Goal: Task Accomplishment & Management: Use online tool/utility

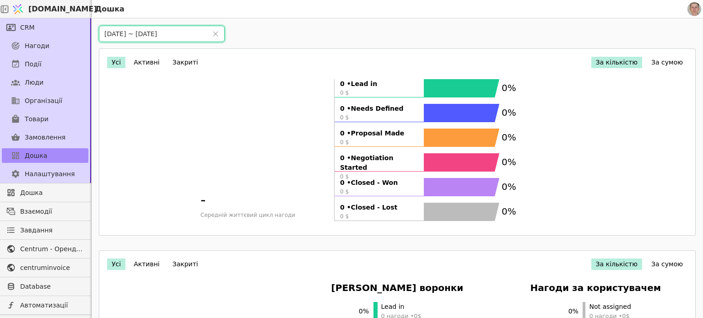
click at [160, 34] on input "01/09/2025 ~ 30/09/2025" at bounding box center [153, 34] width 108 height 16
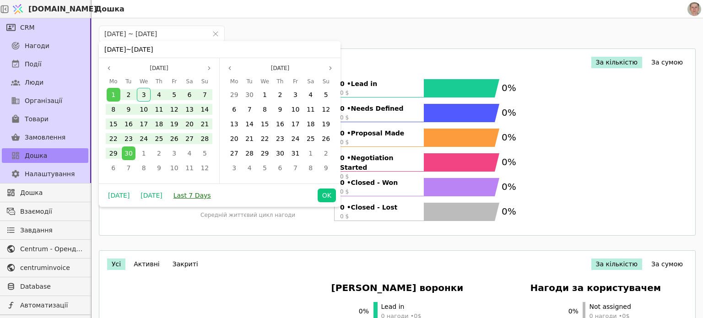
click at [190, 196] on button "Last 7 Days" at bounding box center [192, 196] width 47 height 14
type input "28/08/2025 ~ 03/09/2025"
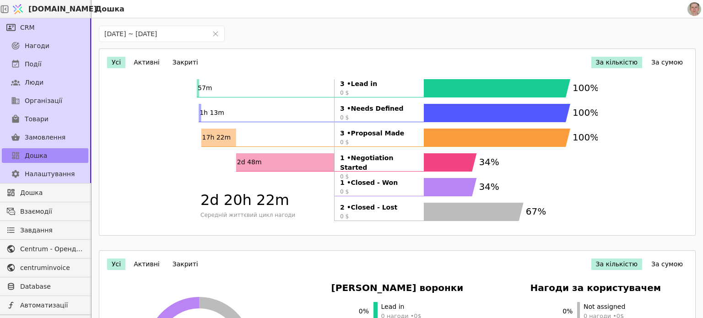
click at [346, 29] on div "28/08/2025 ~ 03/09/2025 Усі Активні Закриті За кількістю За сумою 57m 1h 13m 17…" at bounding box center [398, 177] width 612 height 318
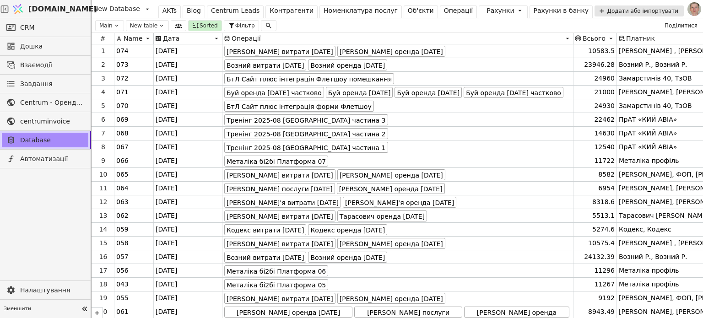
click at [444, 10] on div "Операції" at bounding box center [458, 11] width 29 height 10
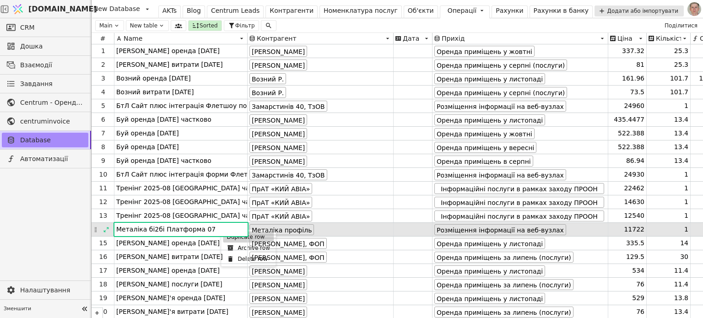
click at [229, 239] on div "Duplicate row" at bounding box center [248, 237] width 51 height 11
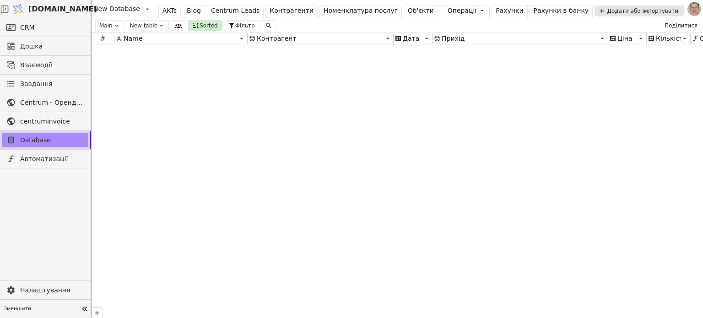
scroll to position [12059, 0]
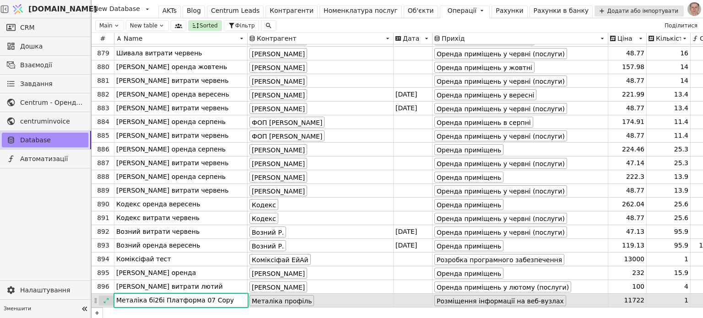
click at [106, 299] on icon at bounding box center [106, 301] width 6 height 6
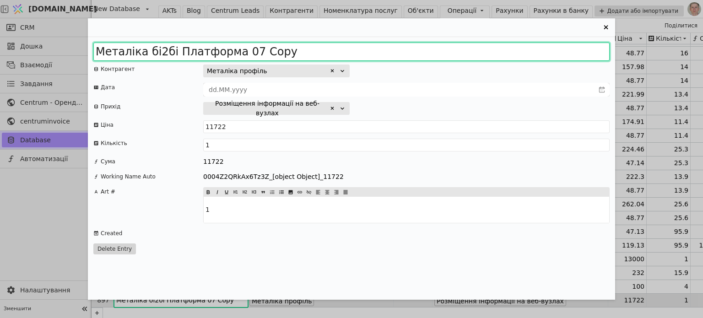
drag, startPoint x: 244, startPoint y: 51, endPoint x: 337, endPoint y: 57, distance: 93.1
click at [336, 56] on input "Металіка бі2бі Платформа 07 Copy" at bounding box center [351, 52] width 517 height 18
type input "Металіка бі2бі Платформа 08"
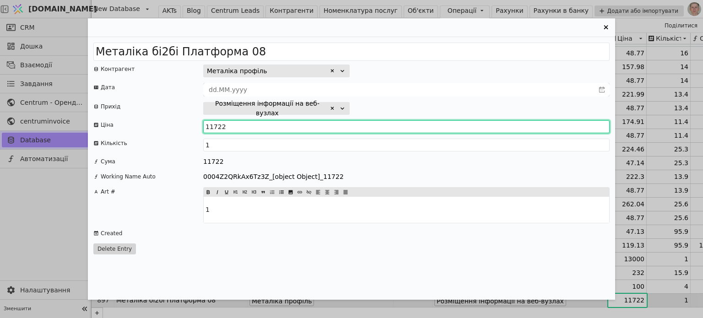
drag, startPoint x: 211, startPoint y: 123, endPoint x: 239, endPoint y: 124, distance: 28.4
click at [237, 125] on input "11722" at bounding box center [406, 126] width 407 height 13
type input "11579"
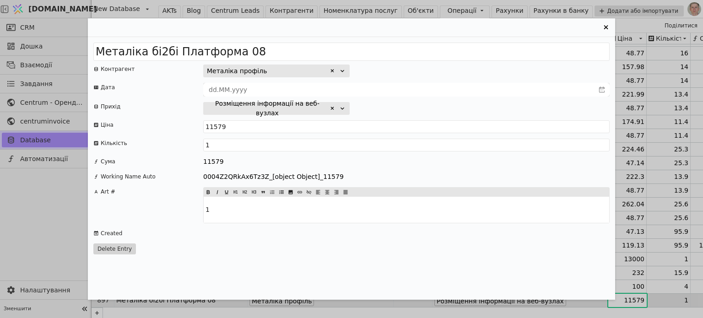
click at [604, 27] on icon "Entry Card" at bounding box center [606, 27] width 11 height 11
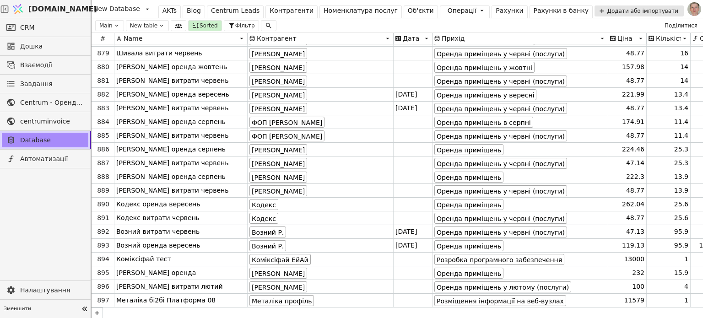
click at [498, 11] on div "Рахунки" at bounding box center [509, 11] width 27 height 10
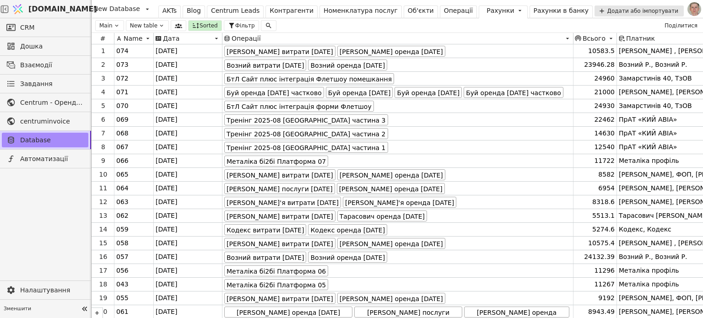
click at [45, 227] on div at bounding box center [45, 225] width 91 height 113
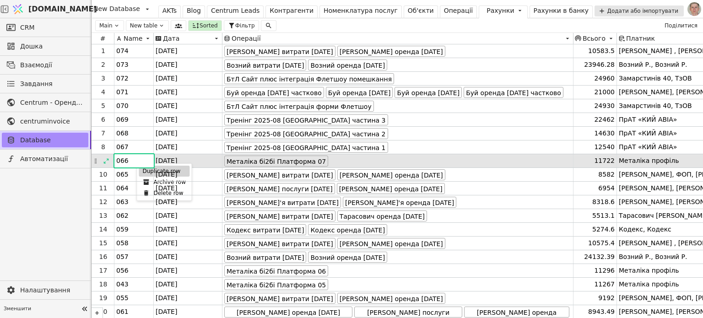
click at [147, 171] on div "Duplicate row" at bounding box center [164, 171] width 51 height 11
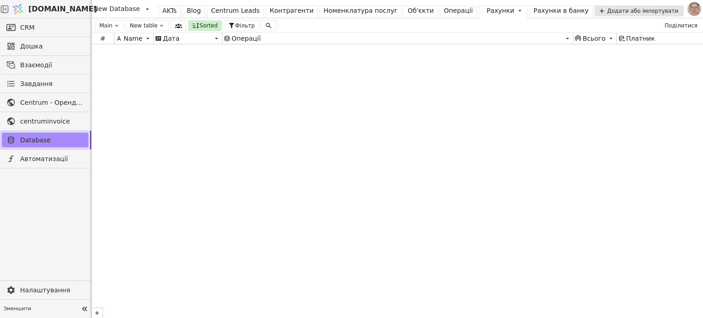
scroll to position [6427, 0]
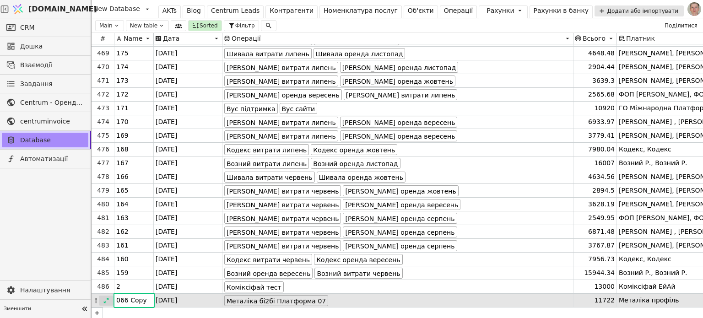
click at [108, 299] on icon at bounding box center [106, 301] width 6 height 6
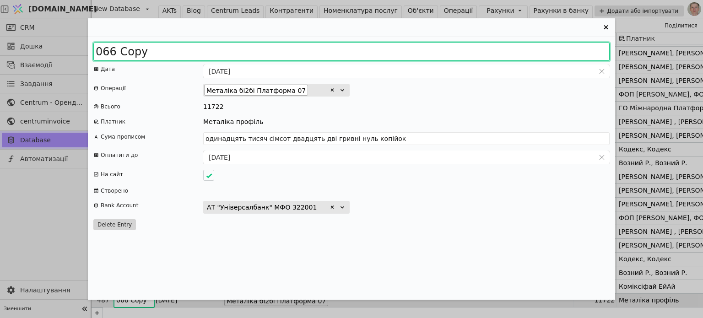
drag, startPoint x: 103, startPoint y: 49, endPoint x: 213, endPoint y: 53, distance: 110.4
click at [213, 53] on input "066 Copy" at bounding box center [351, 52] width 517 height 18
type input "075"
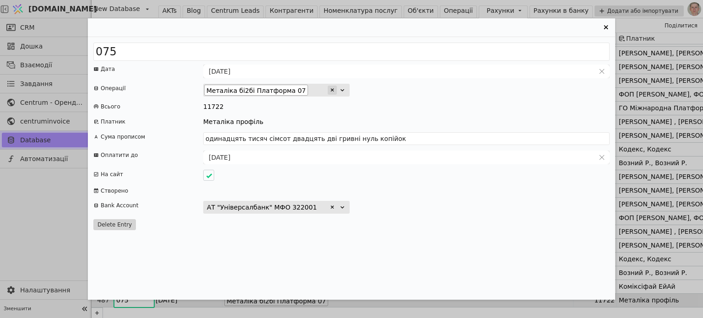
click at [330, 89] on icon "Entry Card" at bounding box center [332, 89] width 5 height 5
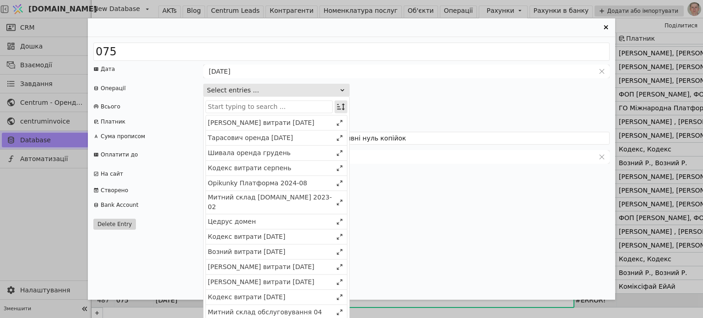
click at [342, 104] on icon "Entry Card" at bounding box center [341, 106] width 9 height 9
click at [335, 124] on div "Select" at bounding box center [294, 124] width 81 height 12
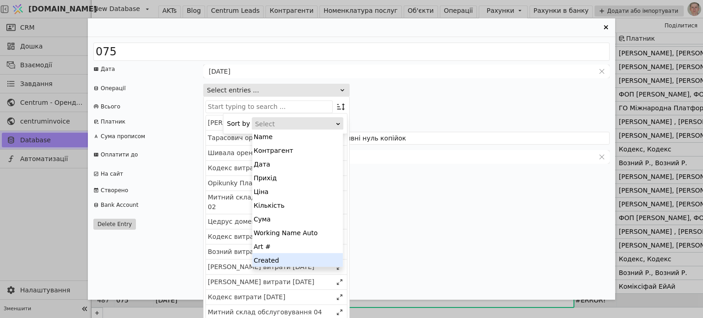
click at [300, 258] on div "Created" at bounding box center [297, 260] width 91 height 14
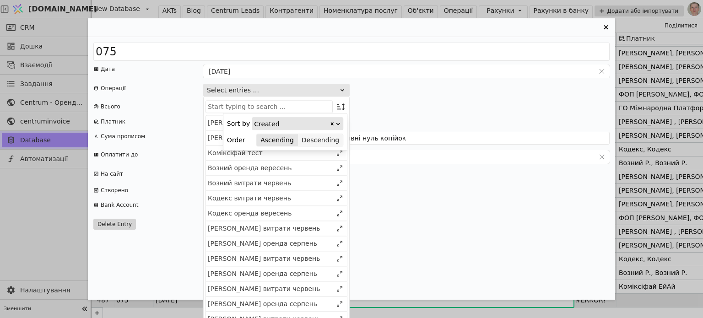
click at [334, 142] on button "Descending" at bounding box center [320, 140] width 45 height 13
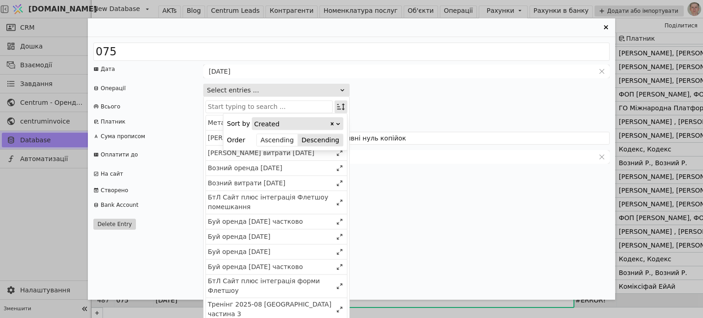
click at [341, 106] on icon "Entry Card" at bounding box center [341, 106] width 9 height 9
click at [315, 125] on div "Металіка бі2бі Платформа 08" at bounding box center [270, 123] width 125 height 10
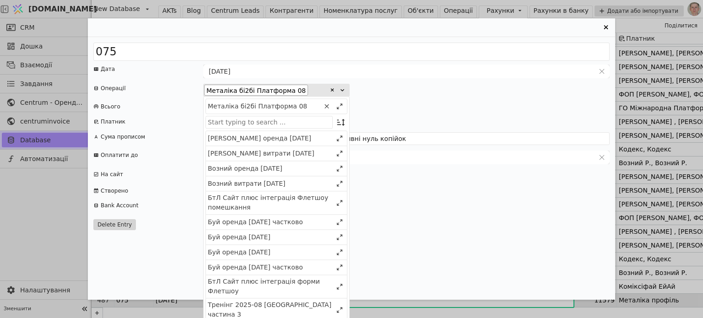
click at [387, 98] on div "075 Дата 31.07.2025 Операції Металіка бі2бі Платформа 08 Металіка бі2бі Платфор…" at bounding box center [352, 168] width 528 height 263
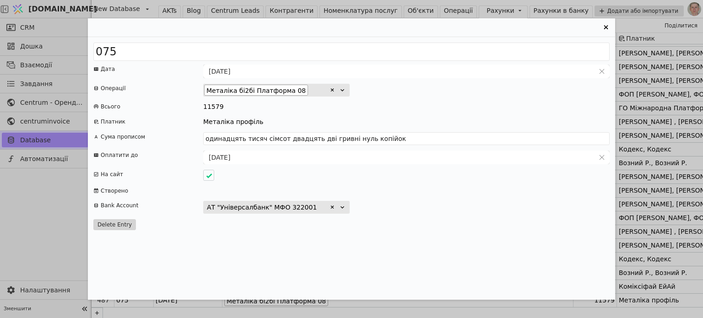
click at [608, 25] on icon "Entry Card" at bounding box center [606, 27] width 11 height 11
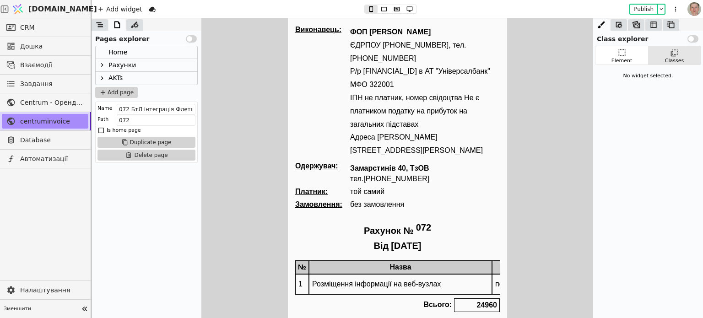
drag, startPoint x: 101, startPoint y: 64, endPoint x: 109, endPoint y: 63, distance: 8.3
click at [101, 64] on icon at bounding box center [101, 64] width 7 height 7
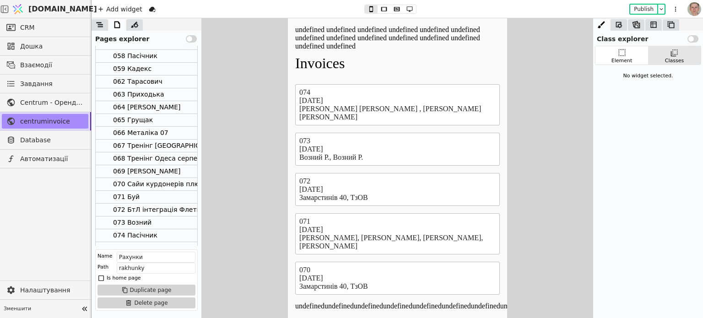
scroll to position [147, 0]
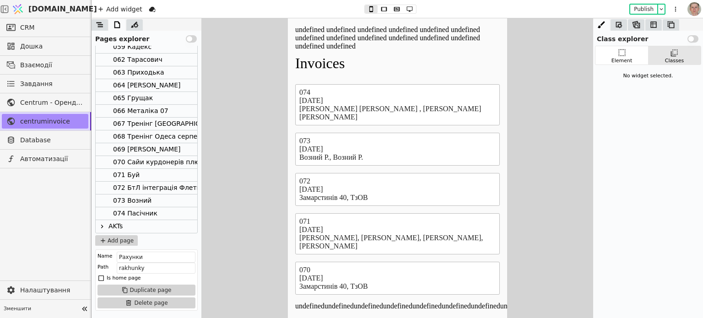
click at [152, 106] on div "066 Металіка 07" at bounding box center [140, 111] width 55 height 12
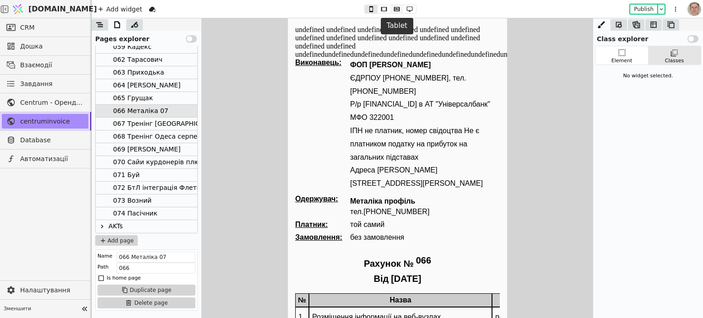
click at [396, 9] on icon at bounding box center [397, 9] width 6 height 4
drag, startPoint x: 410, startPoint y: 9, endPoint x: 218, endPoint y: 1, distance: 192.0
click at [410, 9] on icon at bounding box center [409, 9] width 11 height 6
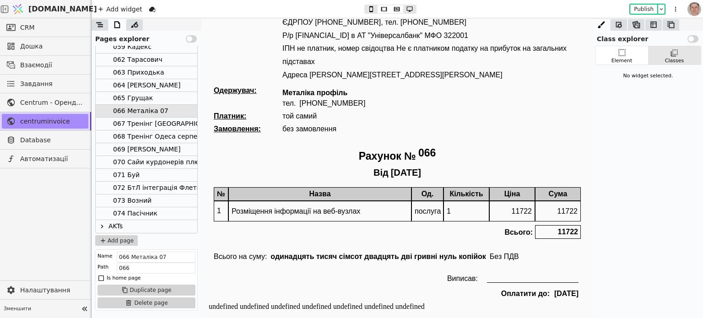
scroll to position [49, 0]
type button "3"
drag, startPoint x: 148, startPoint y: 109, endPoint x: 133, endPoint y: 113, distance: 15.9
click at [133, 113] on div "066 Металіка 07" at bounding box center [140, 111] width 55 height 12
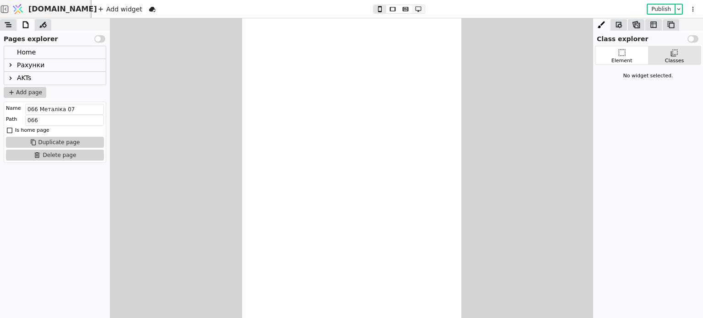
click at [419, 7] on icon at bounding box center [418, 9] width 11 height 6
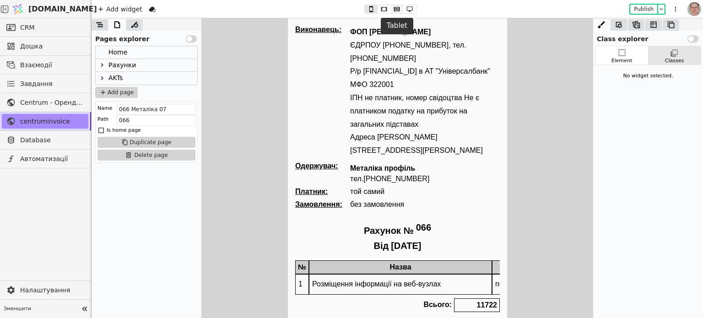
click at [397, 7] on icon at bounding box center [397, 9] width 11 height 6
